Goal: Information Seeking & Learning: Learn about a topic

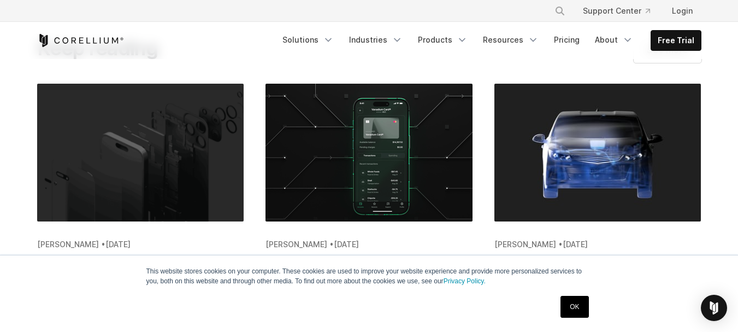
scroll to position [3247, 0]
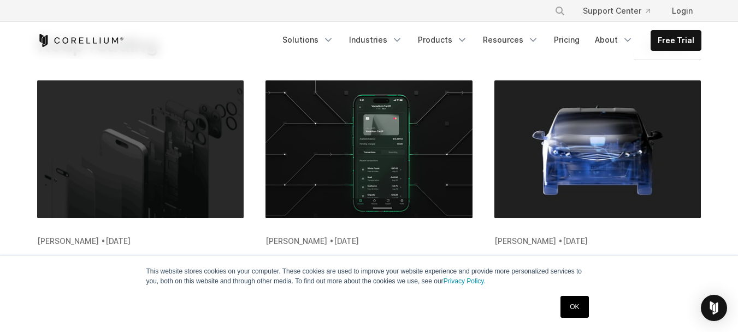
click at [343, 168] on img "Blog post summary: Healthcare Mobile App Development: Mergers and Acquisitions …" at bounding box center [369, 153] width 207 height 146
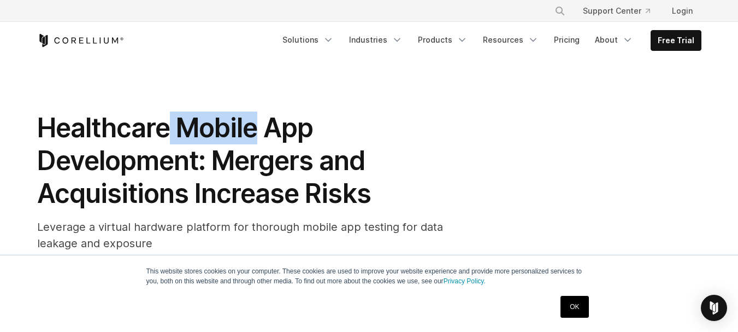
drag, startPoint x: 171, startPoint y: 128, endPoint x: 231, endPoint y: 121, distance: 60.5
click at [231, 121] on span "Healthcare Mobile App Development: Mergers and Acquisitions Increase Risks" at bounding box center [204, 160] width 334 height 98
click at [272, 127] on span "Healthcare Mobile App Development: Mergers and Acquisitions Increase Risks" at bounding box center [204, 160] width 334 height 98
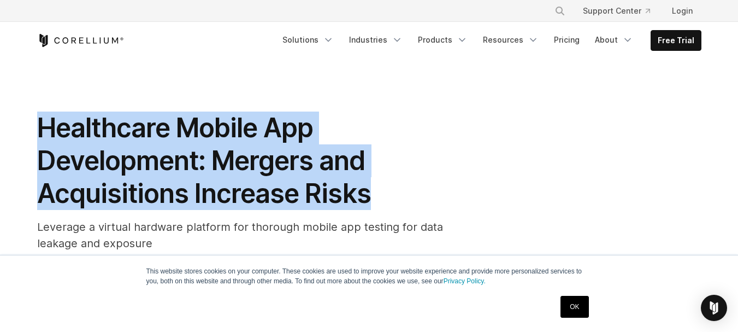
drag, startPoint x: 36, startPoint y: 126, endPoint x: 367, endPoint y: 192, distance: 337.7
click at [454, 146] on h1 "Healthcare Mobile App Development: Mergers and Acquisitions Increase Risks" at bounding box center [255, 160] width 437 height 98
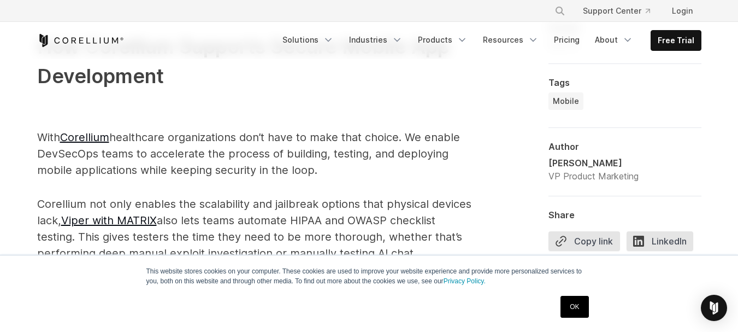
scroll to position [1517, 0]
